Goal: Book appointment/travel/reservation

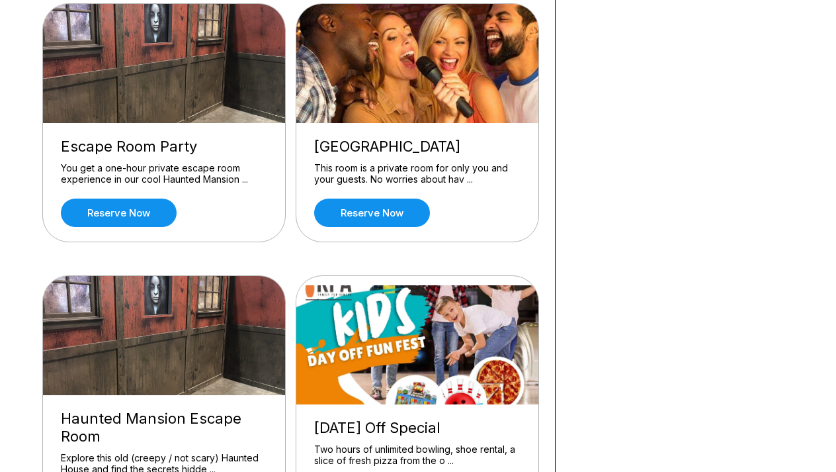
scroll to position [717, 0]
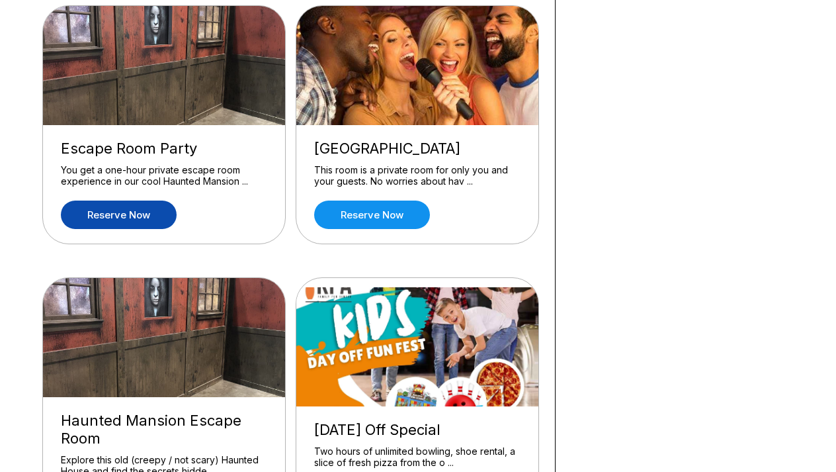
click at [101, 211] on link "Reserve now" at bounding box center [119, 214] width 116 height 28
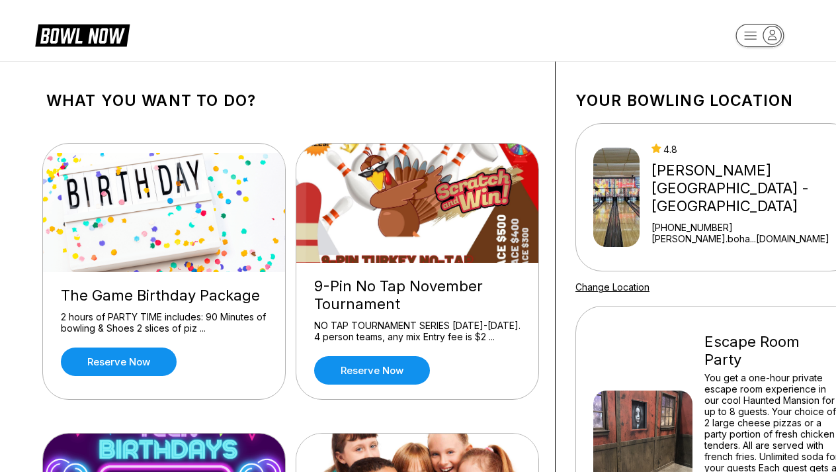
click at [114, 325] on div "2 hours of PARTY TIME includes: 90 Minutes of bowling & Shoes 2 slices of piz .…" at bounding box center [164, 322] width 206 height 23
click at [138, 363] on link "Reserve now" at bounding box center [119, 361] width 116 height 28
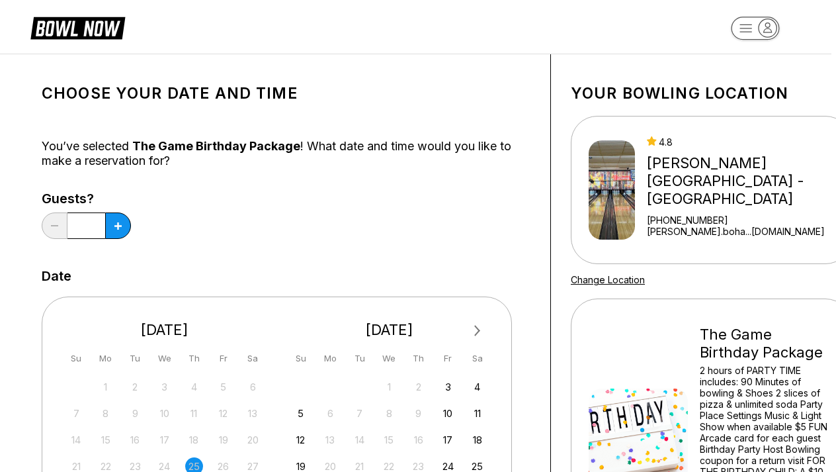
scroll to position [0, 5]
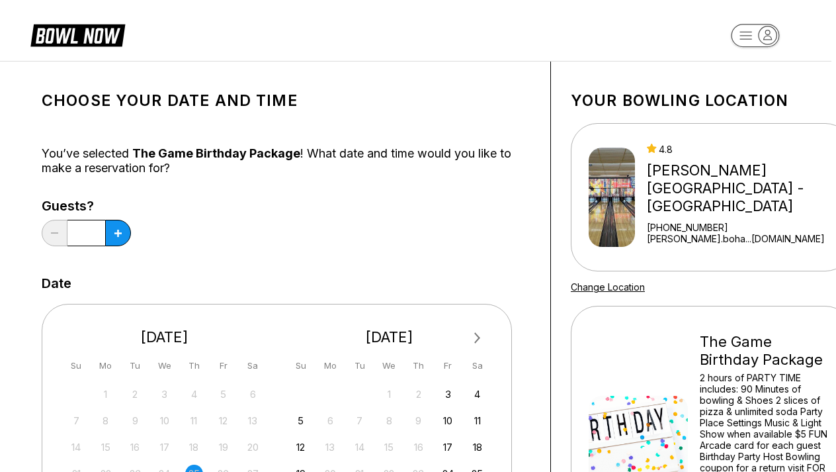
click at [91, 40] on icon at bounding box center [87, 35] width 33 height 15
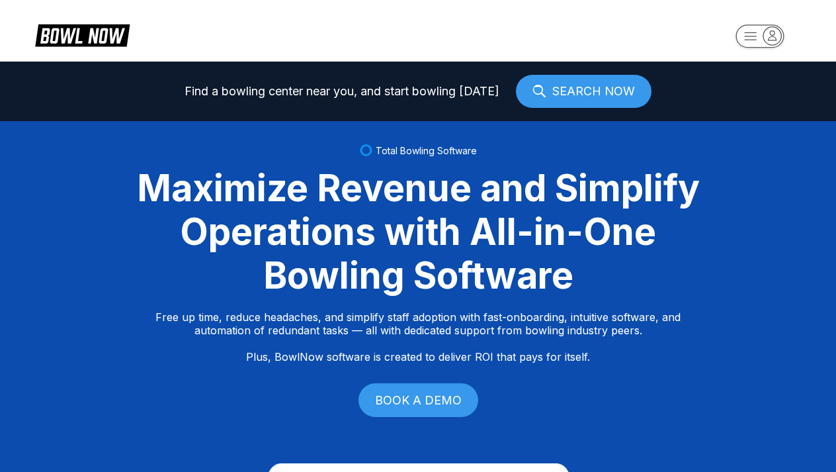
click at [564, 85] on link "SEARCH NOW" at bounding box center [584, 91] width 136 height 33
